Goal: Task Accomplishment & Management: Manage account settings

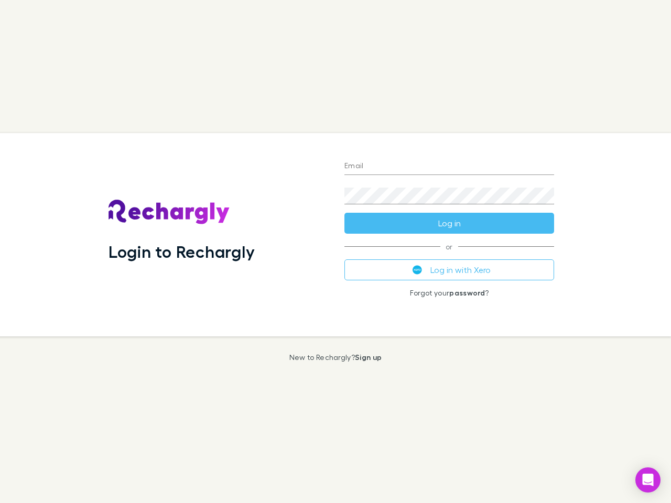
click at [335, 252] on div "Login to Rechargly" at bounding box center [218, 234] width 236 height 203
click at [449, 167] on input "Email" at bounding box center [449, 166] width 210 height 17
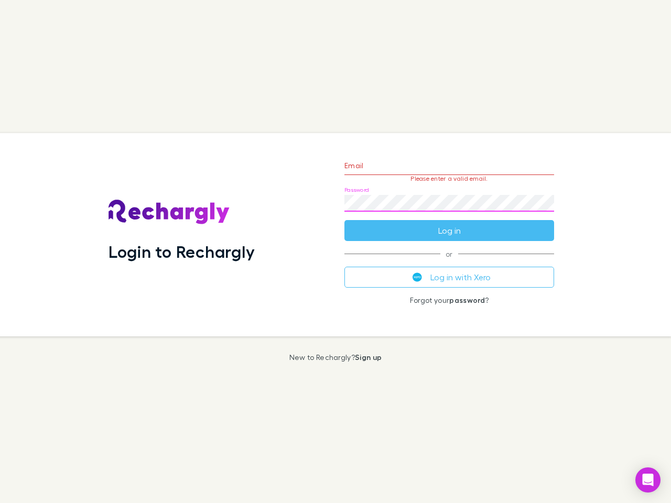
click at [449, 223] on form "Email Please enter a valid email. Password Log in" at bounding box center [449, 195] width 210 height 91
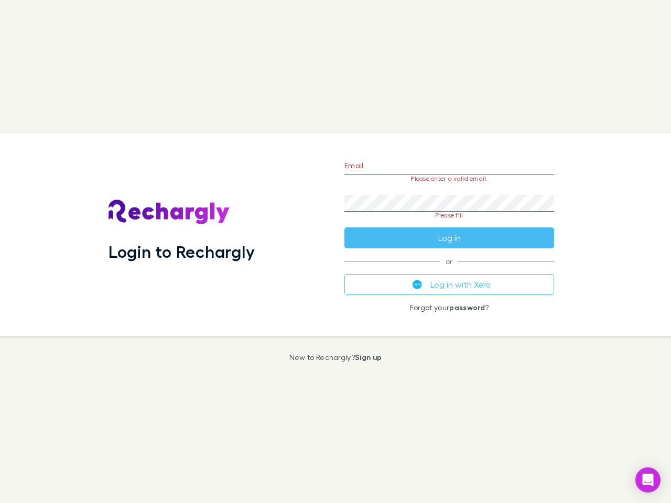
click at [449, 270] on div "Email Please enter a valid email. Password Please fill Log in or Log in with Xe…" at bounding box center [449, 234] width 226 height 203
click at [648, 480] on icon "Open Intercom Messenger" at bounding box center [648, 480] width 11 height 13
